Goal: Find specific page/section: Find specific page/section

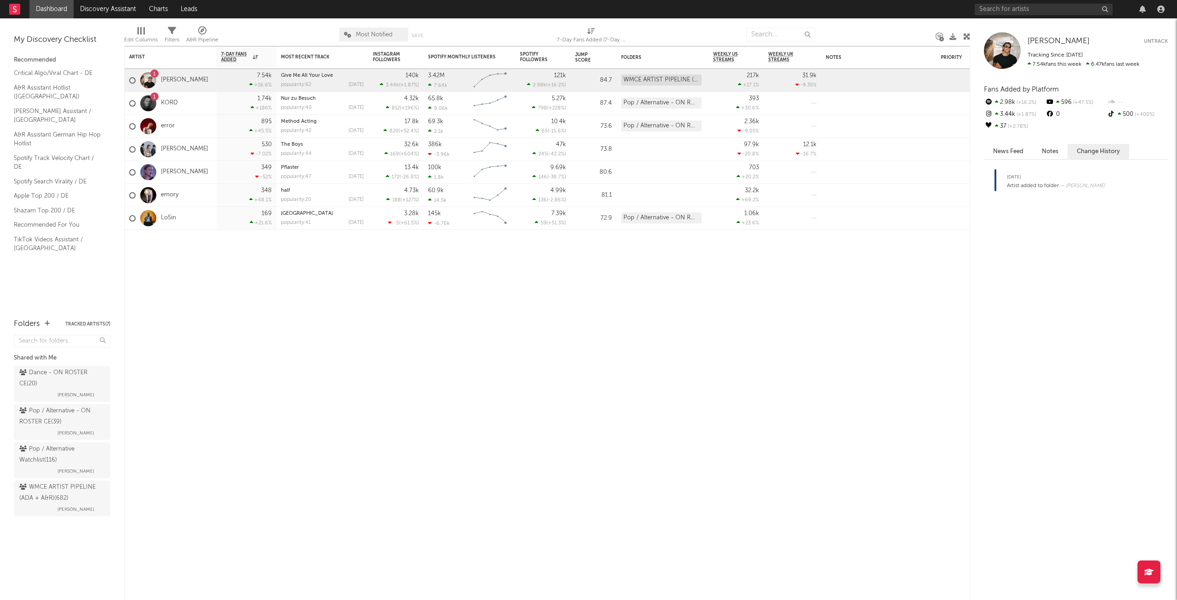
click at [94, 391] on div "[PERSON_NAME]" at bounding box center [80, 394] width 47 height 11
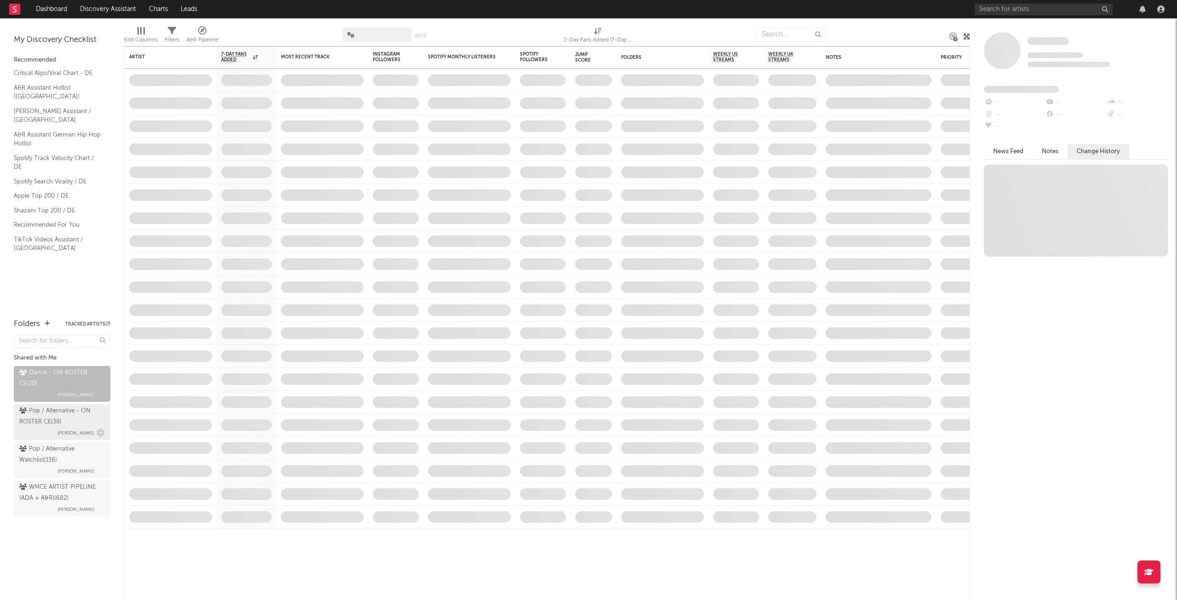
click at [94, 421] on div "Pop / Alternative - ON ROSTER CE ( 39 )" at bounding box center [60, 416] width 83 height 22
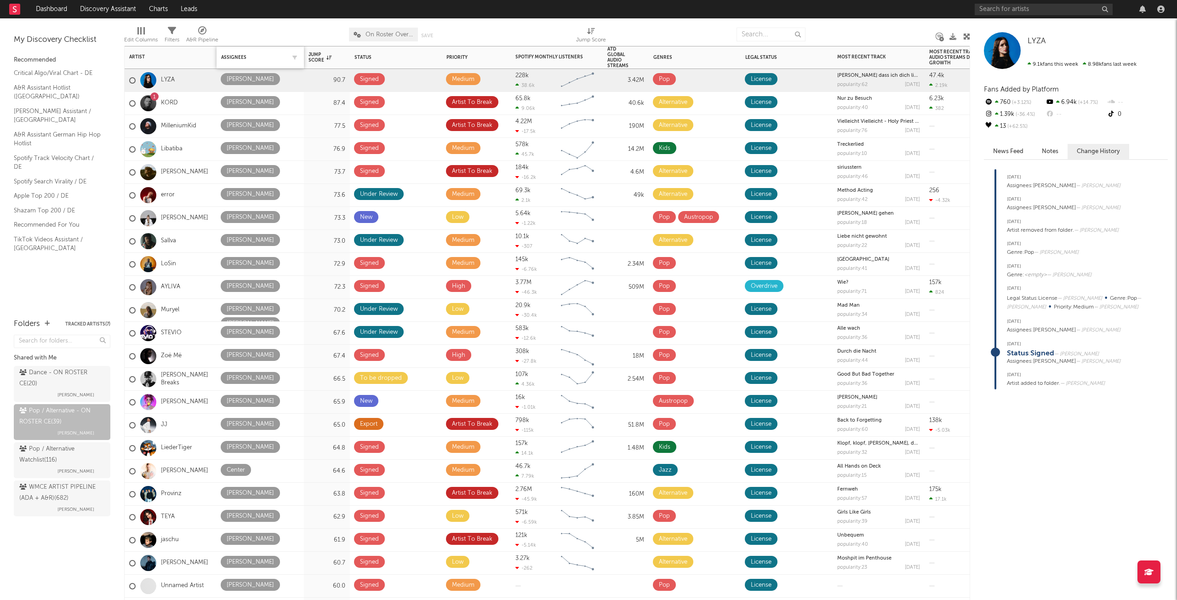
click at [240, 53] on div "Assignees" at bounding box center [260, 57] width 78 height 19
click at [240, 55] on div "Assignees" at bounding box center [253, 58] width 64 height 6
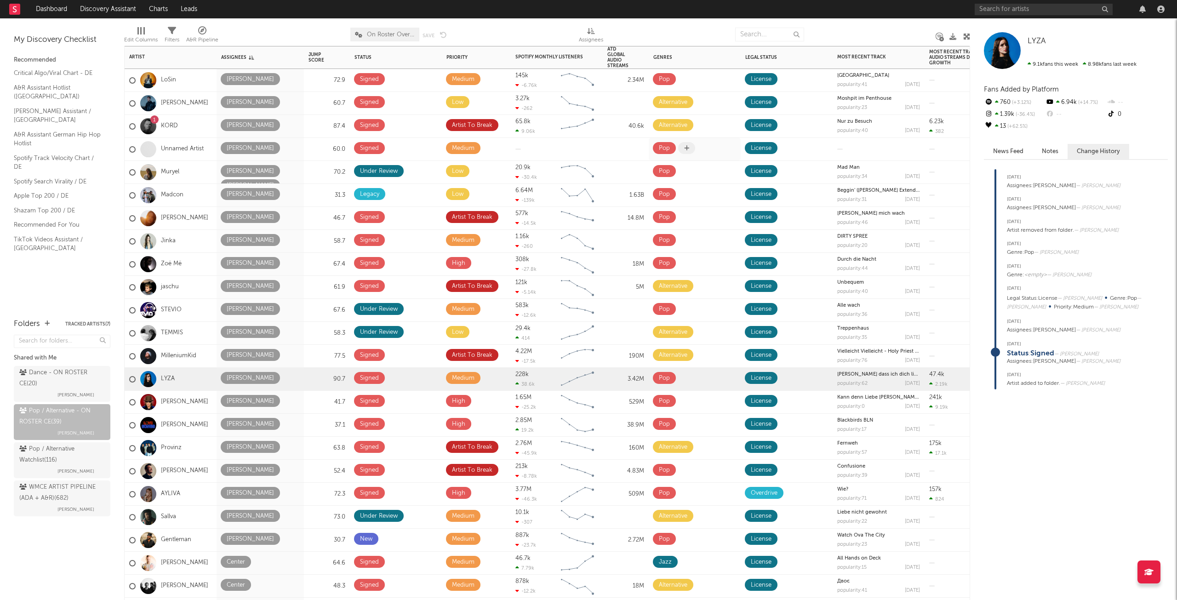
click at [689, 146] on span at bounding box center [686, 148] width 17 height 12
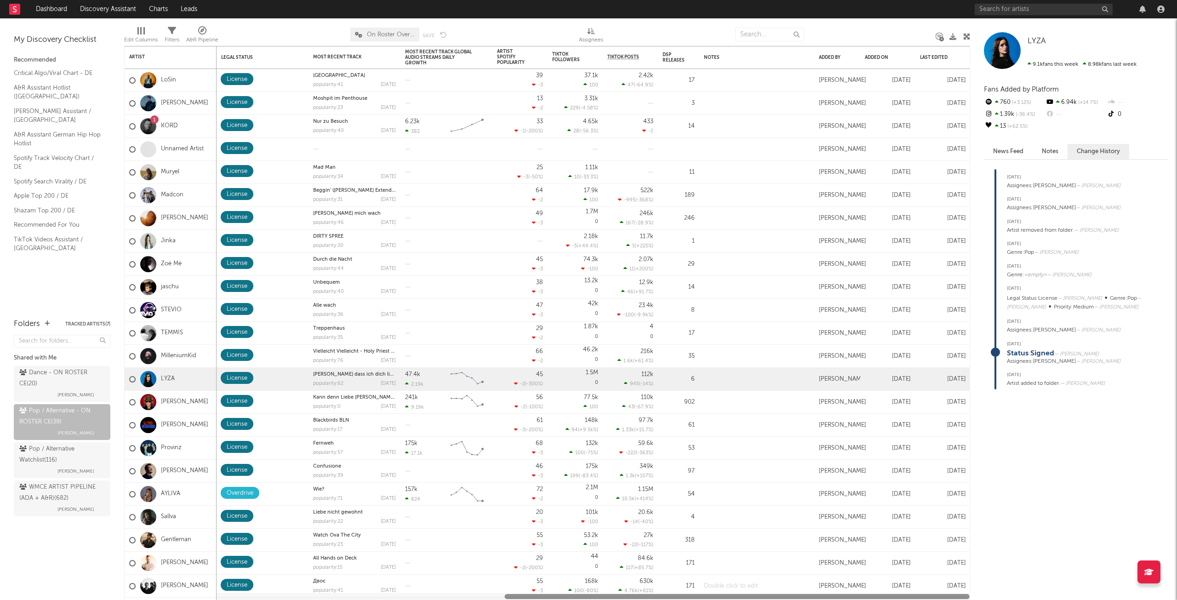
drag, startPoint x: 249, startPoint y: 597, endPoint x: 810, endPoint y: 593, distance: 561.3
click at [809, 593] on div "Jump Score Status Edit settings for Status Priority Edit settings for Priority …" at bounding box center [547, 323] width 846 height 554
click at [41, 11] on link "Dashboard" at bounding box center [51, 9] width 44 height 18
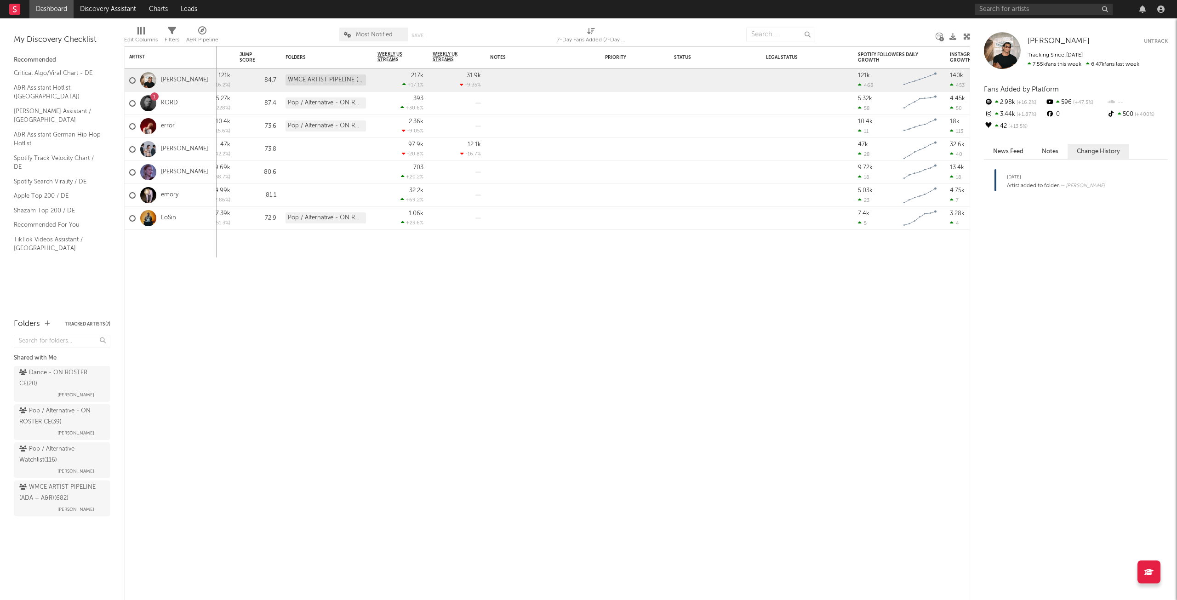
click at [172, 170] on link "[PERSON_NAME]" at bounding box center [184, 172] width 47 height 8
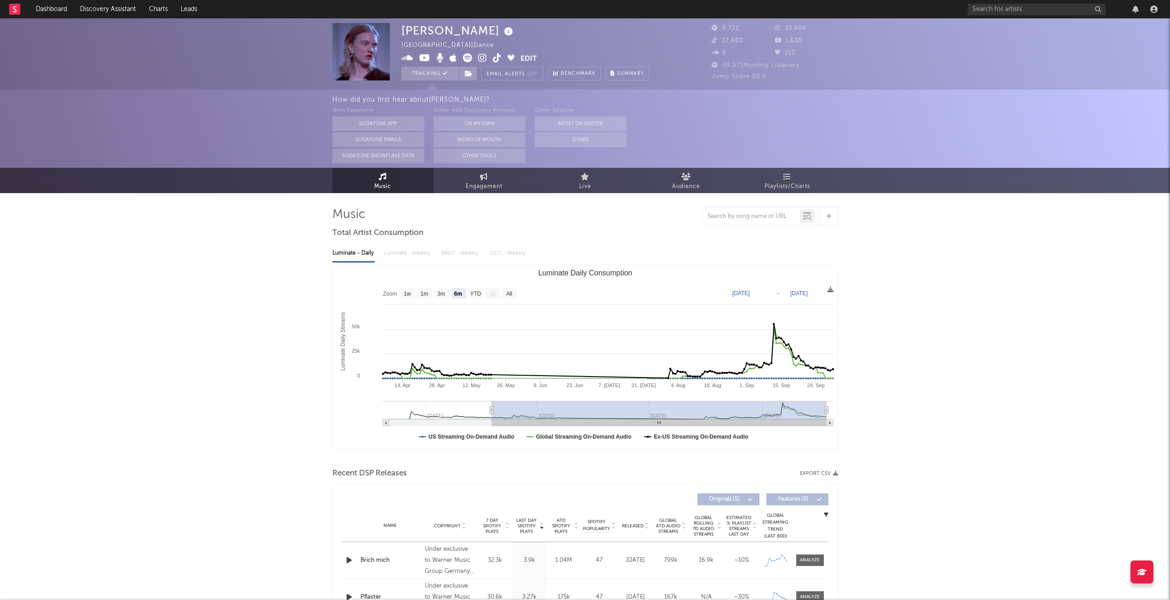
select select "6m"
click at [470, 74] on icon at bounding box center [469, 73] width 8 height 6
